Goal: Information Seeking & Learning: Learn about a topic

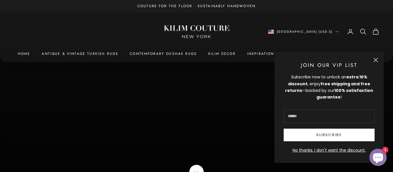
click at [375, 60] on button "Close" at bounding box center [375, 60] width 5 height 5
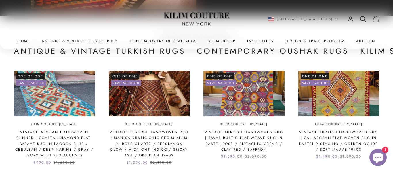
scroll to position [1158, 0]
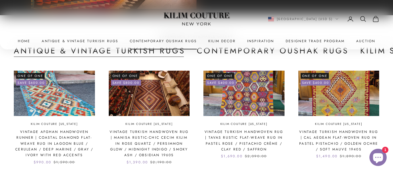
click at [146, 41] on link "Contemporary Oushak Rugs" at bounding box center [163, 41] width 67 height 6
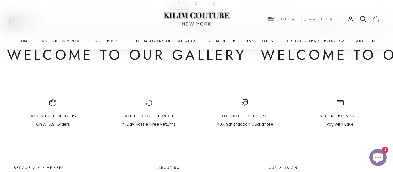
scroll to position [699, 0]
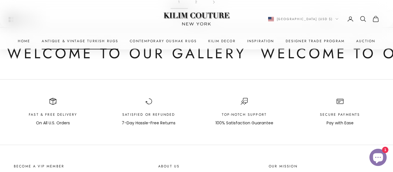
click at [96, 42] on link "Antique & Vintage Turkish Rugs" at bounding box center [80, 41] width 76 height 6
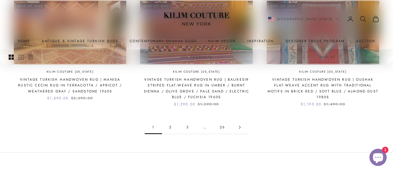
scroll to position [580, 0]
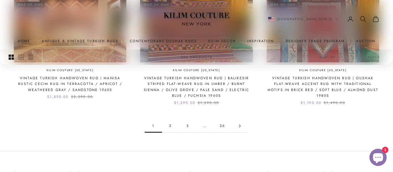
click at [239, 126] on icon "Go to page 2" at bounding box center [239, 126] width 3 height 3
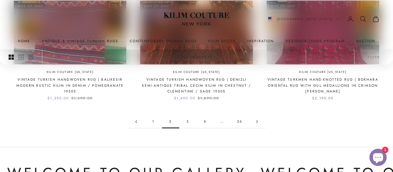
scroll to position [578, 0]
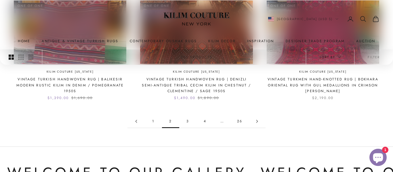
click at [339, 56] on icon "button" at bounding box center [339, 57] width 3 height 3
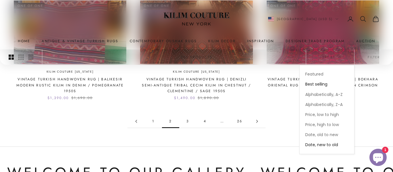
click at [320, 86] on span "Best selling" at bounding box center [316, 85] width 22 height 6
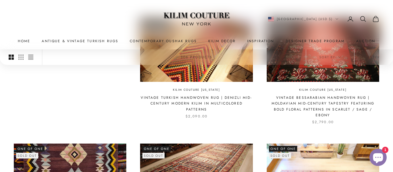
scroll to position [133, 0]
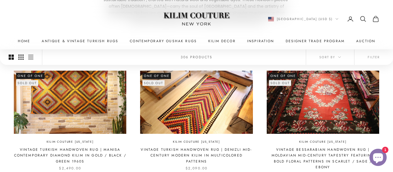
click at [20, 58] on icon "Switch to smaller product images" at bounding box center [20, 57] width 5 height 5
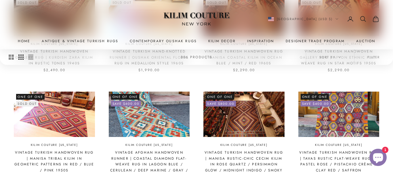
scroll to position [326, 0]
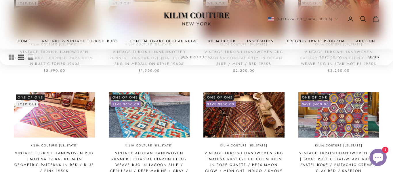
click at [374, 56] on button "Filter" at bounding box center [373, 57] width 39 height 16
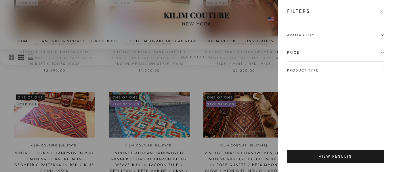
click at [382, 35] on icon at bounding box center [382, 35] width 2 height 1
click at [311, 45] on label "In stock only" at bounding box center [313, 46] width 25 height 7
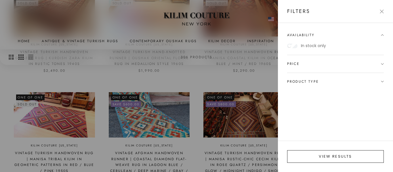
click at [368, 155] on button "View results" at bounding box center [335, 156] width 97 height 13
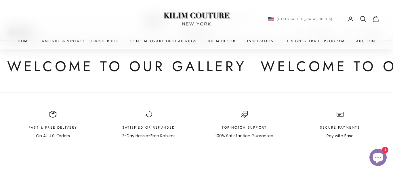
scroll to position [558, 0]
